Goal: Find specific page/section: Find specific page/section

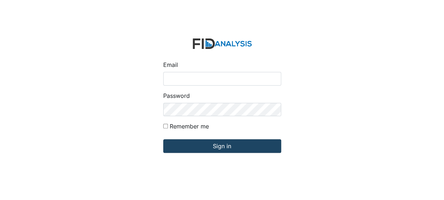
type input "[EMAIL_ADDRESS][DOMAIN_NAME]"
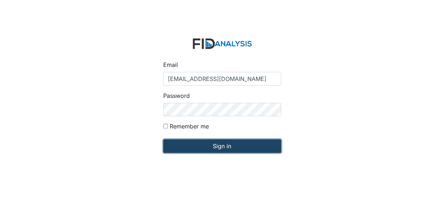
click at [183, 144] on input "Sign in" at bounding box center [222, 146] width 118 height 14
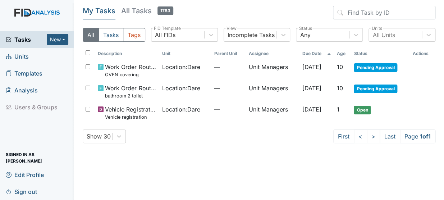
click at [23, 61] on span "Units" at bounding box center [17, 56] width 23 height 11
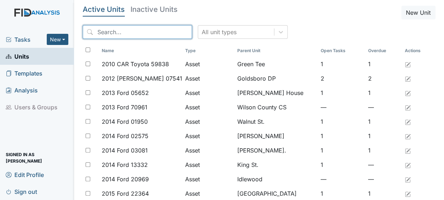
click at [135, 36] on input "search" at bounding box center [137, 32] width 109 height 14
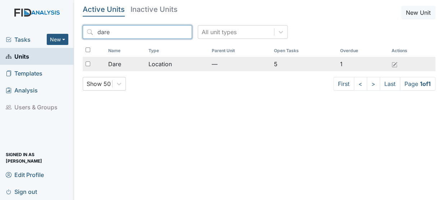
type input "dare"
click at [164, 68] on td "Location" at bounding box center [177, 64] width 63 height 14
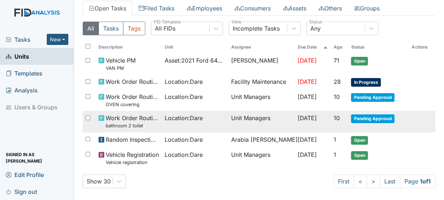
scroll to position [46, 0]
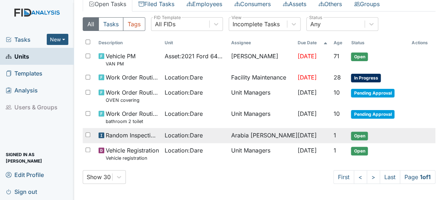
click at [208, 134] on div "Location : Dare" at bounding box center [195, 135] width 61 height 9
